Goal: Information Seeking & Learning: Learn about a topic

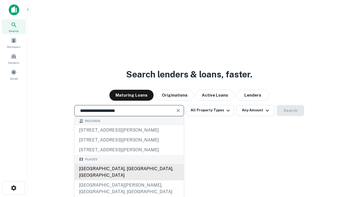
click at [129, 181] on div "[GEOGRAPHIC_DATA], [GEOGRAPHIC_DATA], [GEOGRAPHIC_DATA]" at bounding box center [129, 172] width 109 height 16
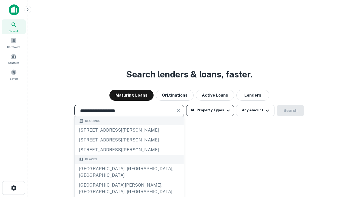
type input "**********"
click at [210, 110] on button "All Property Types" at bounding box center [210, 110] width 48 height 11
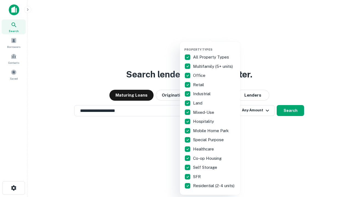
click at [214, 46] on button "button" at bounding box center [214, 46] width 60 height 0
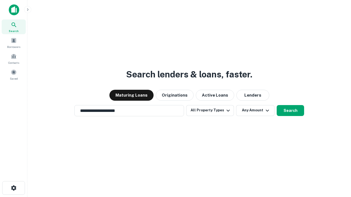
scroll to position [8, 0]
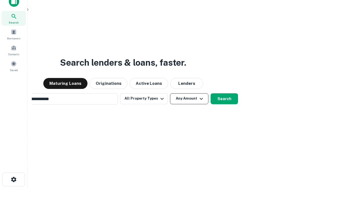
click at [170, 93] on button "Any Amount" at bounding box center [189, 98] width 38 height 11
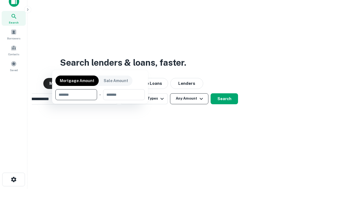
scroll to position [9, 0]
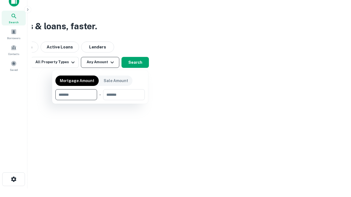
type input "*******"
click at [100, 100] on button "button" at bounding box center [99, 100] width 89 height 0
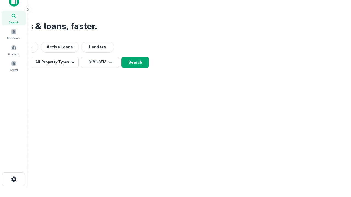
scroll to position [8, 0]
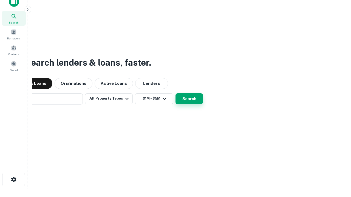
click at [175, 93] on button "Search" at bounding box center [188, 98] width 27 height 11
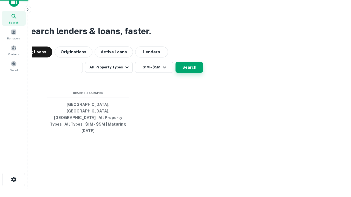
scroll to position [9, 0]
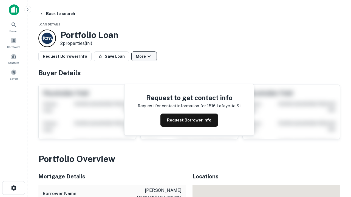
click at [144, 56] on button "More" at bounding box center [143, 57] width 25 height 10
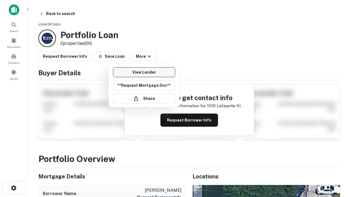
click at [144, 72] on link "View Lender" at bounding box center [144, 72] width 62 height 10
